Goal: Book appointment/travel/reservation

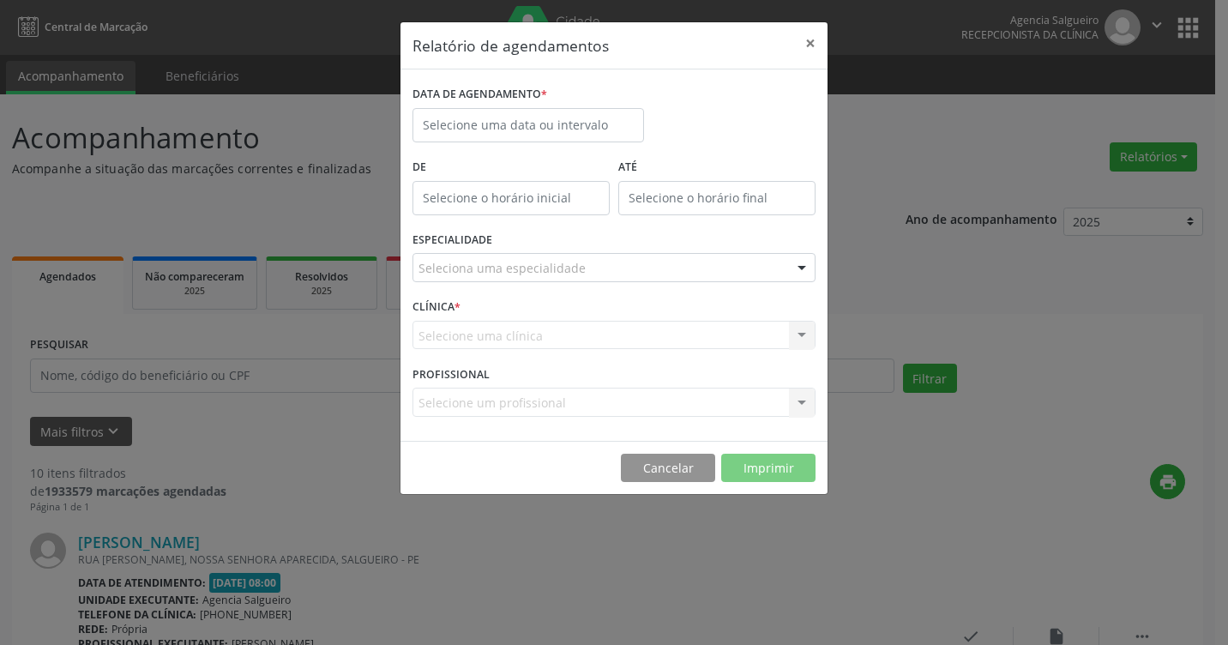
select select "9"
click at [521, 126] on body "Central de Marcação Agencia Salgueiro Recepcionista da clínica  Configurações …" at bounding box center [614, 322] width 1228 height 645
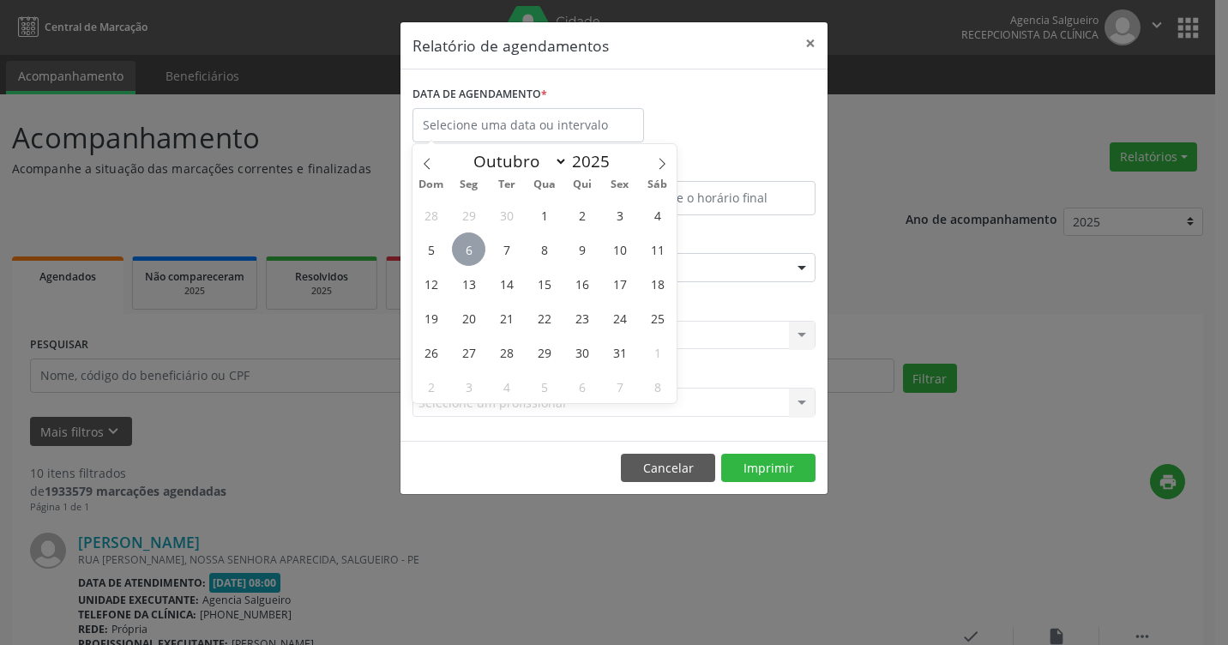
click at [469, 247] on span "6" at bounding box center [468, 248] width 33 height 33
type input "[DATE]"
click at [469, 247] on span "6" at bounding box center [468, 248] width 33 height 33
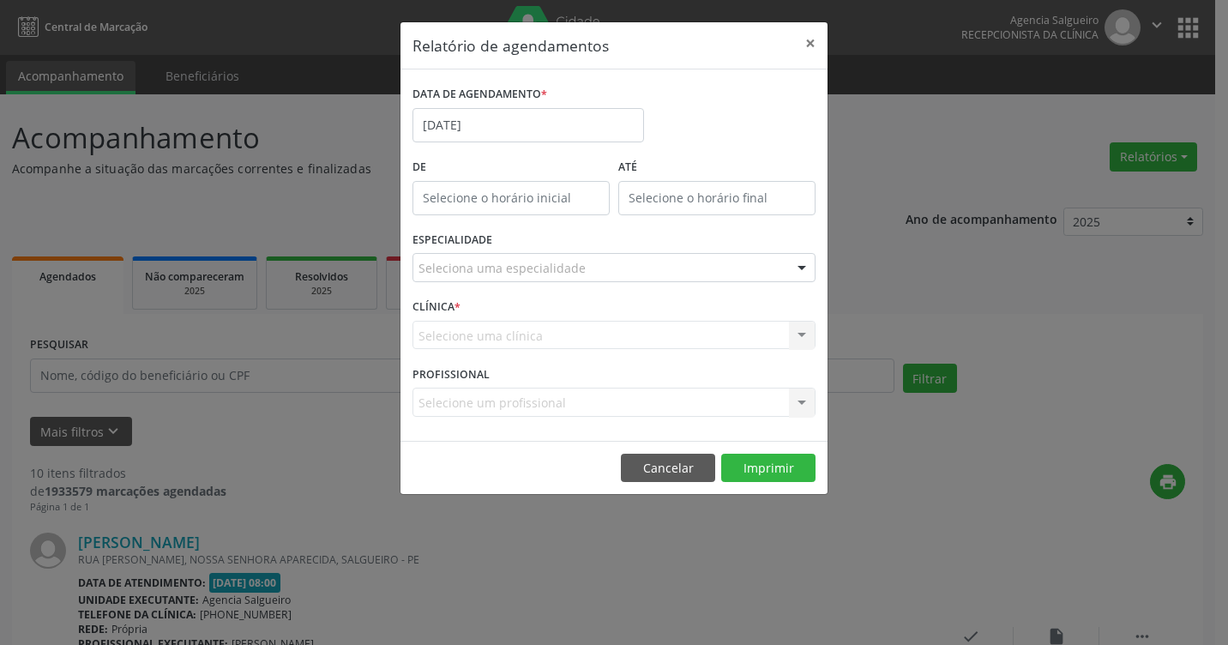
click at [804, 270] on div at bounding box center [802, 268] width 26 height 29
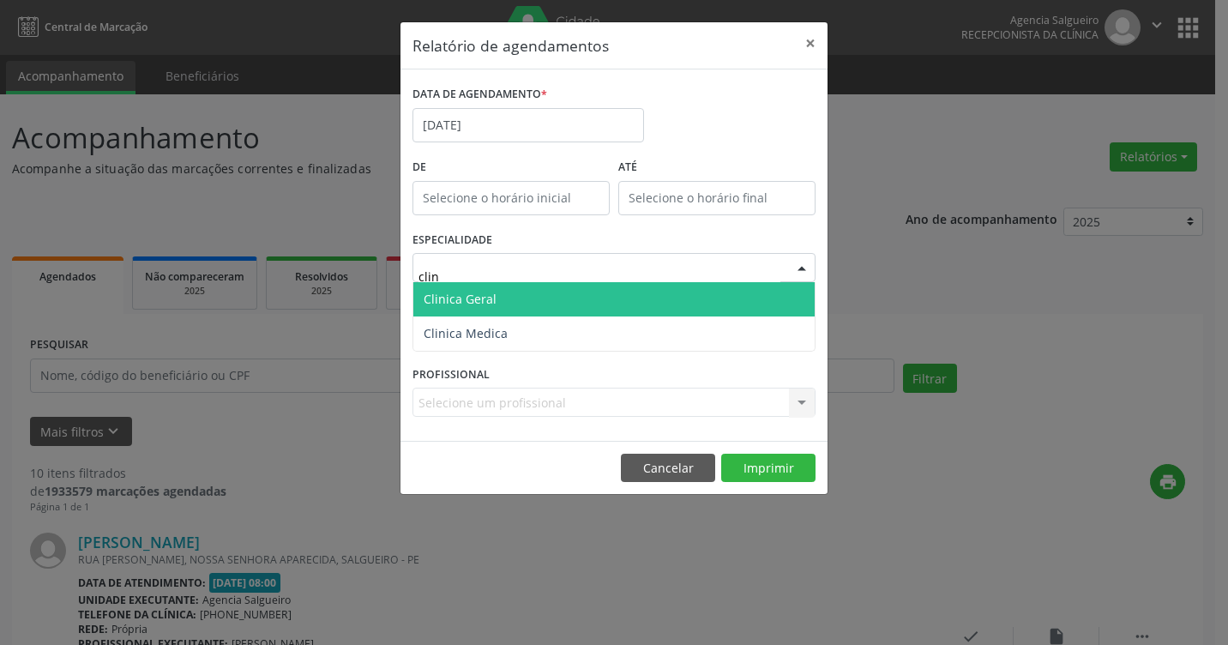
type input "clini"
click at [559, 299] on span "Clinica Geral" at bounding box center [613, 299] width 401 height 34
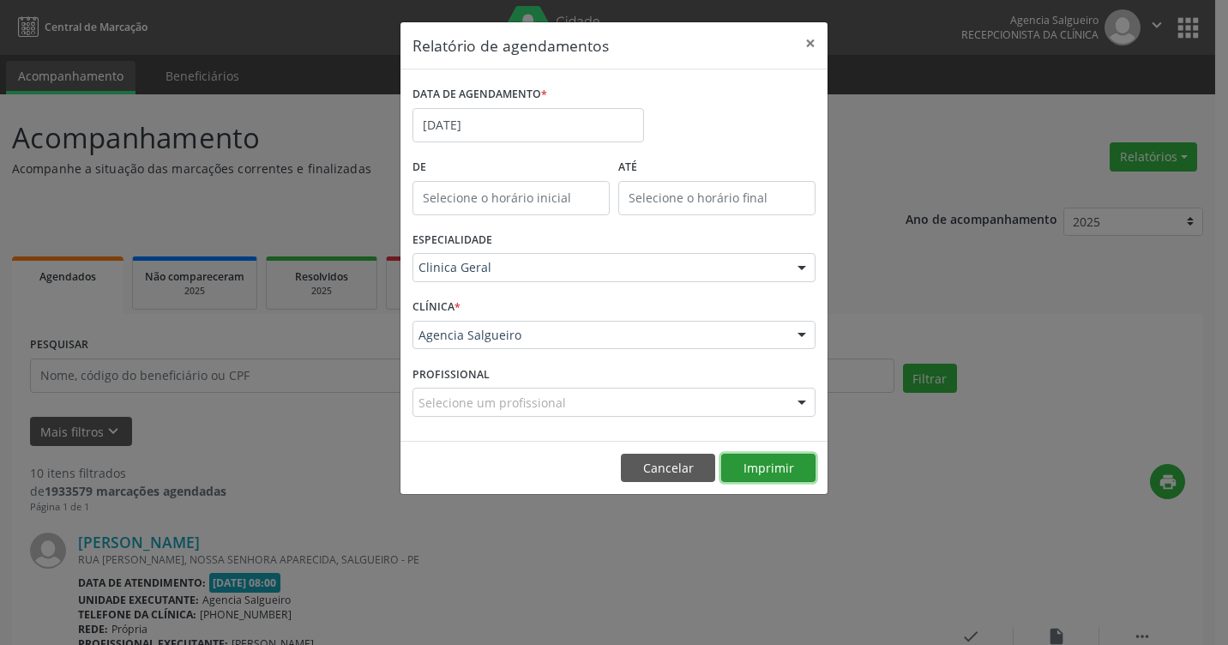
click at [772, 472] on button "Imprimir" at bounding box center [768, 468] width 94 height 29
